Goal: Navigation & Orientation: Find specific page/section

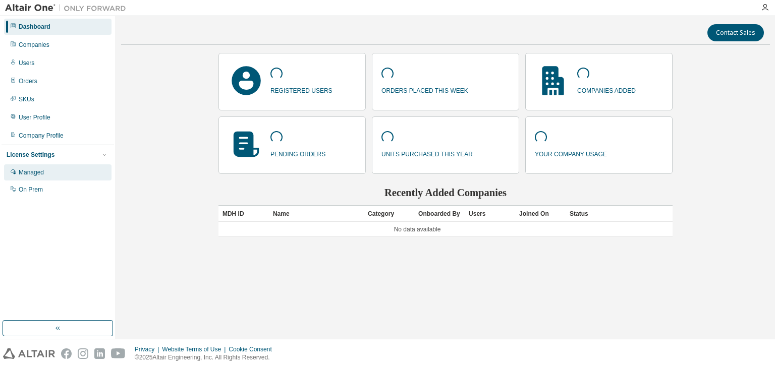
click at [56, 174] on div "Managed" at bounding box center [57, 172] width 107 height 16
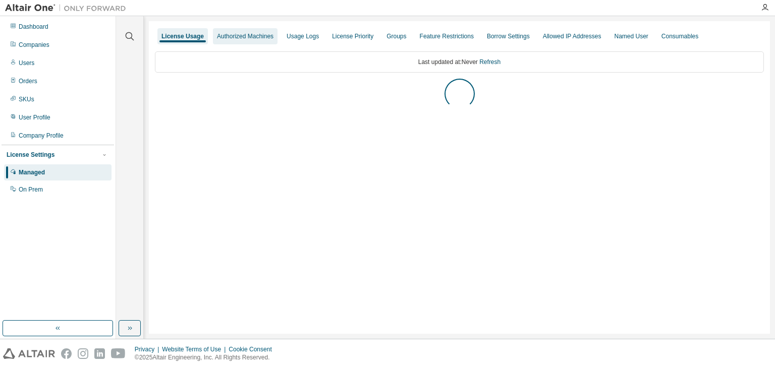
click at [243, 34] on div "Authorized Machines" at bounding box center [245, 36] width 56 height 8
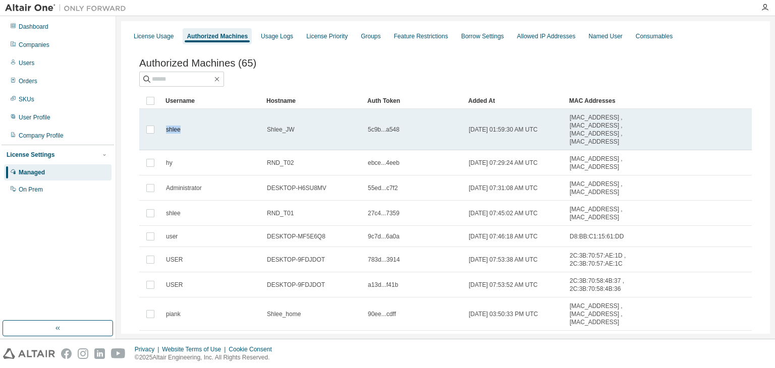
drag, startPoint x: 187, startPoint y: 130, endPoint x: 160, endPoint y: 133, distance: 27.0
click at [160, 133] on tr "shlee Shlee_JW 5c9b...a548 2023-11-30 01:59:30 AM UTC 00:1A:7D:DA:71:0B , 00:D8…" at bounding box center [445, 129] width 612 height 41
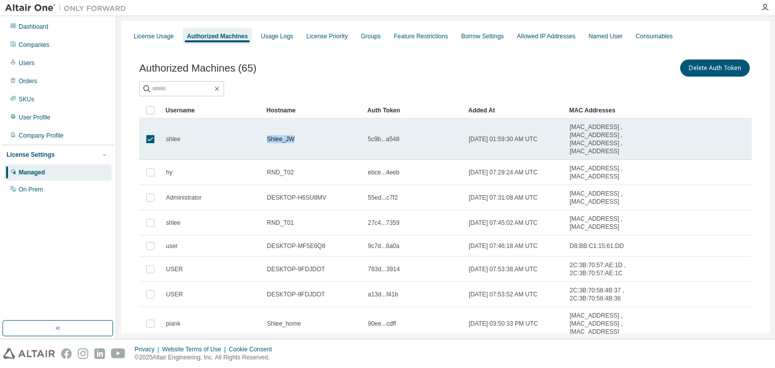
drag, startPoint x: 311, startPoint y: 139, endPoint x: 264, endPoint y: 136, distance: 46.5
click at [264, 136] on td "Shlee_JW" at bounding box center [312, 139] width 101 height 41
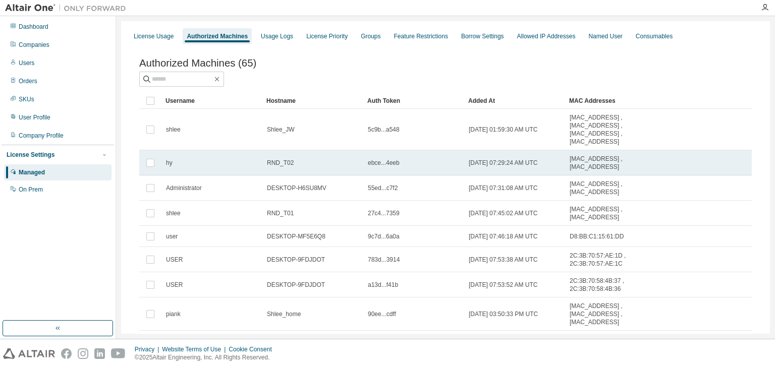
click at [196, 160] on td "hy" at bounding box center [211, 162] width 101 height 25
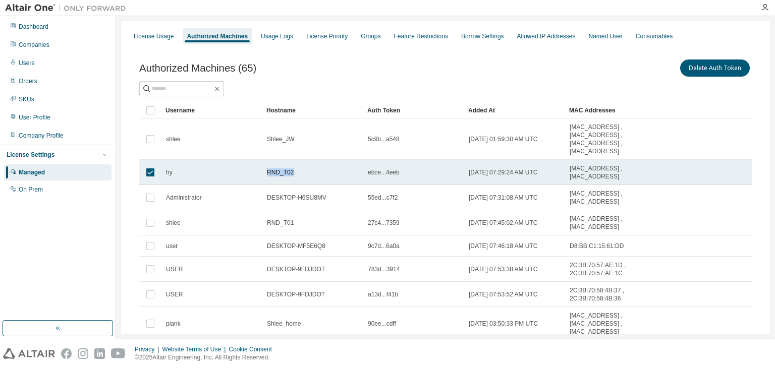
drag, startPoint x: 307, startPoint y: 173, endPoint x: 257, endPoint y: 171, distance: 50.5
click at [257, 171] on tr "hy RND_T02 ebce...4eeb 2023-12-06 07:29:24 AM UTC D4:5D:64:55:5C:10 , 8C:88:2B:…" at bounding box center [445, 172] width 612 height 25
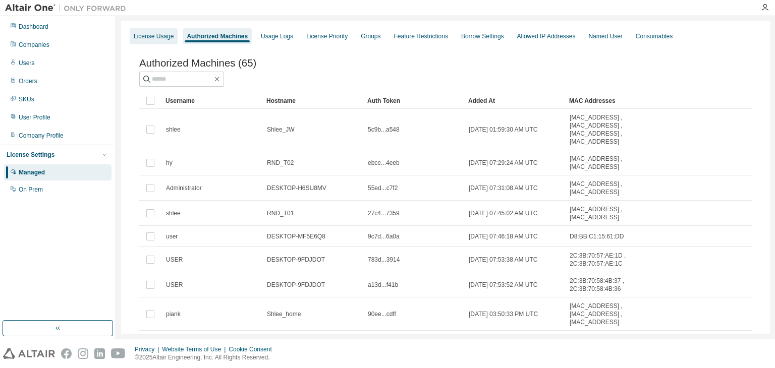
click at [159, 32] on div "License Usage" at bounding box center [154, 36] width 40 height 8
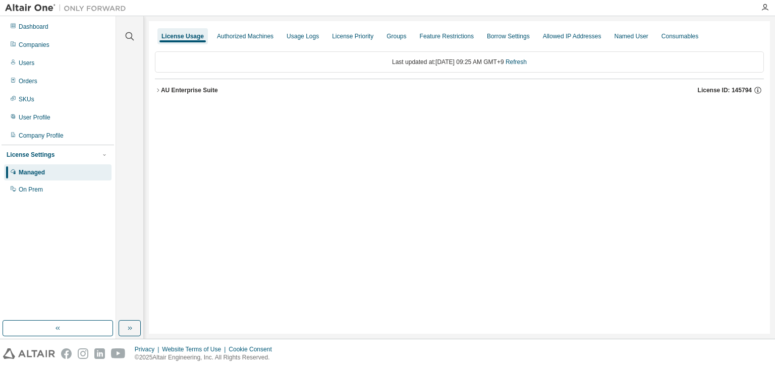
click at [159, 87] on icon "button" at bounding box center [158, 90] width 6 height 6
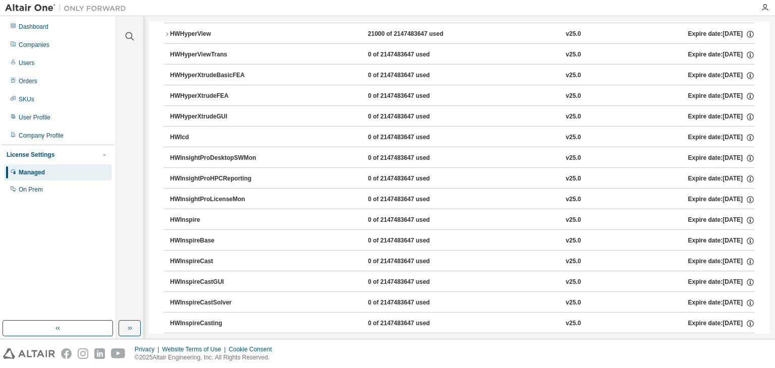
scroll to position [2270, 0]
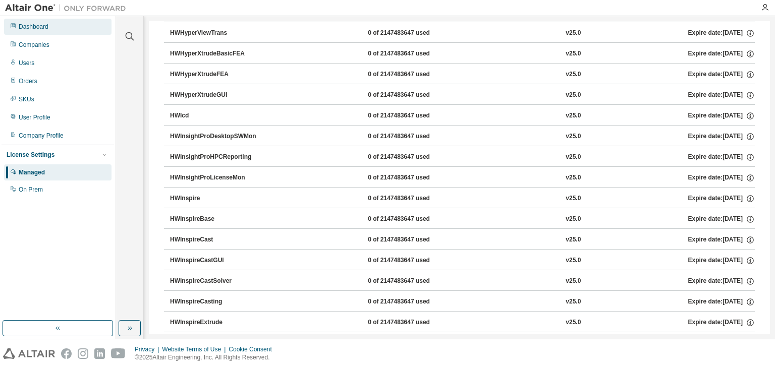
click at [67, 27] on div "Dashboard" at bounding box center [57, 27] width 107 height 16
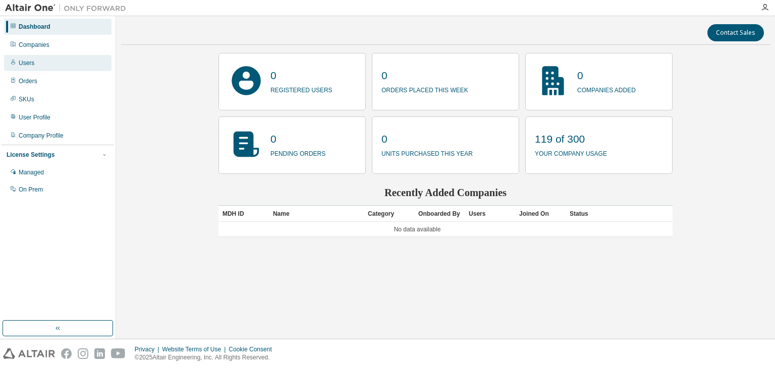
click at [50, 63] on div "Users" at bounding box center [57, 63] width 107 height 16
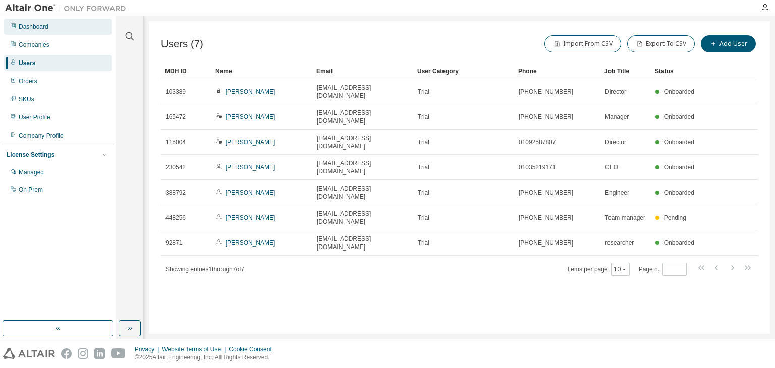
click at [49, 21] on div "Dashboard" at bounding box center [57, 27] width 107 height 16
